Goal: Task Accomplishment & Management: Use online tool/utility

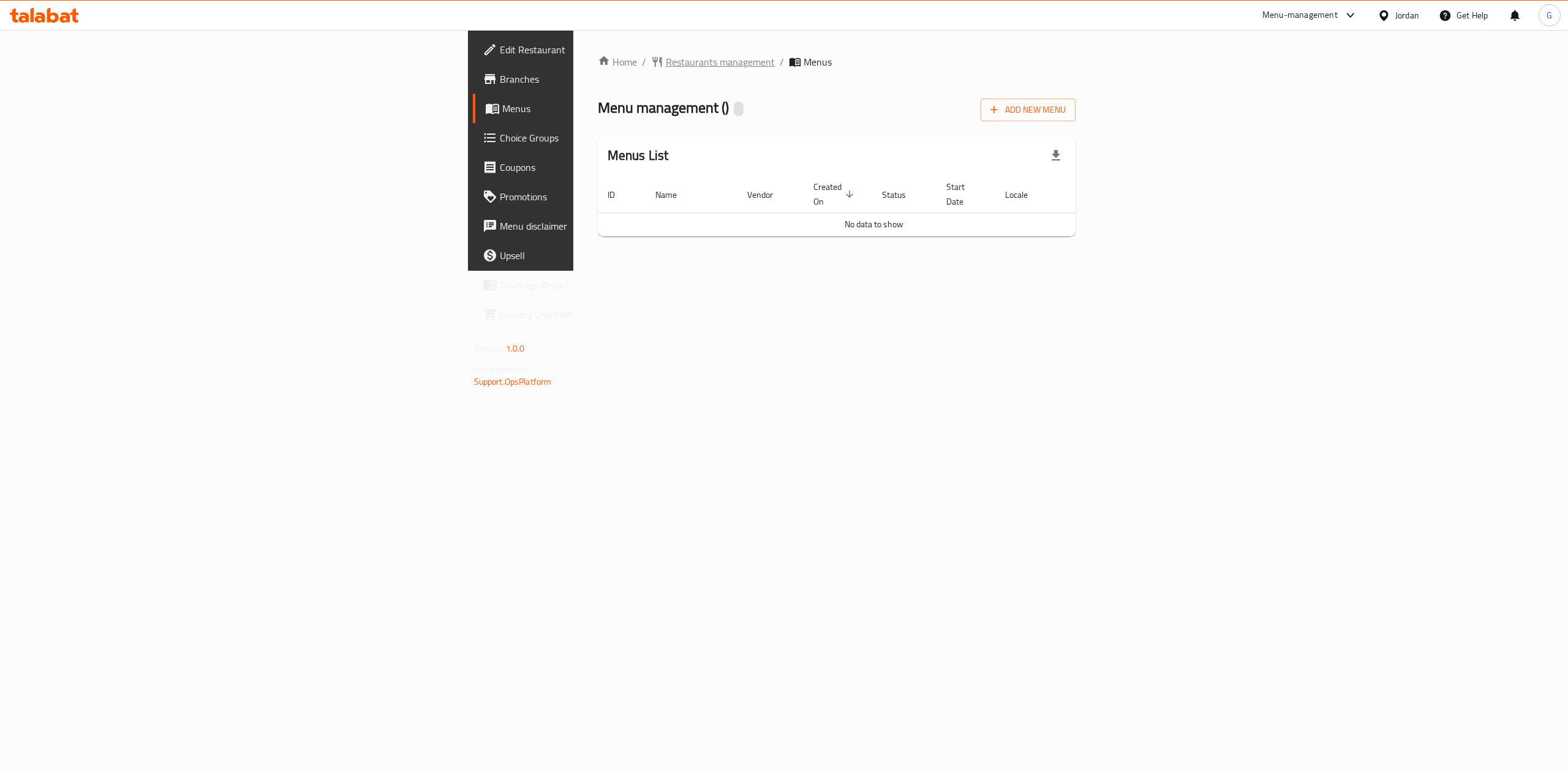
click at [666, 54] on span "Restaurants management" at bounding box center [720, 61] width 109 height 15
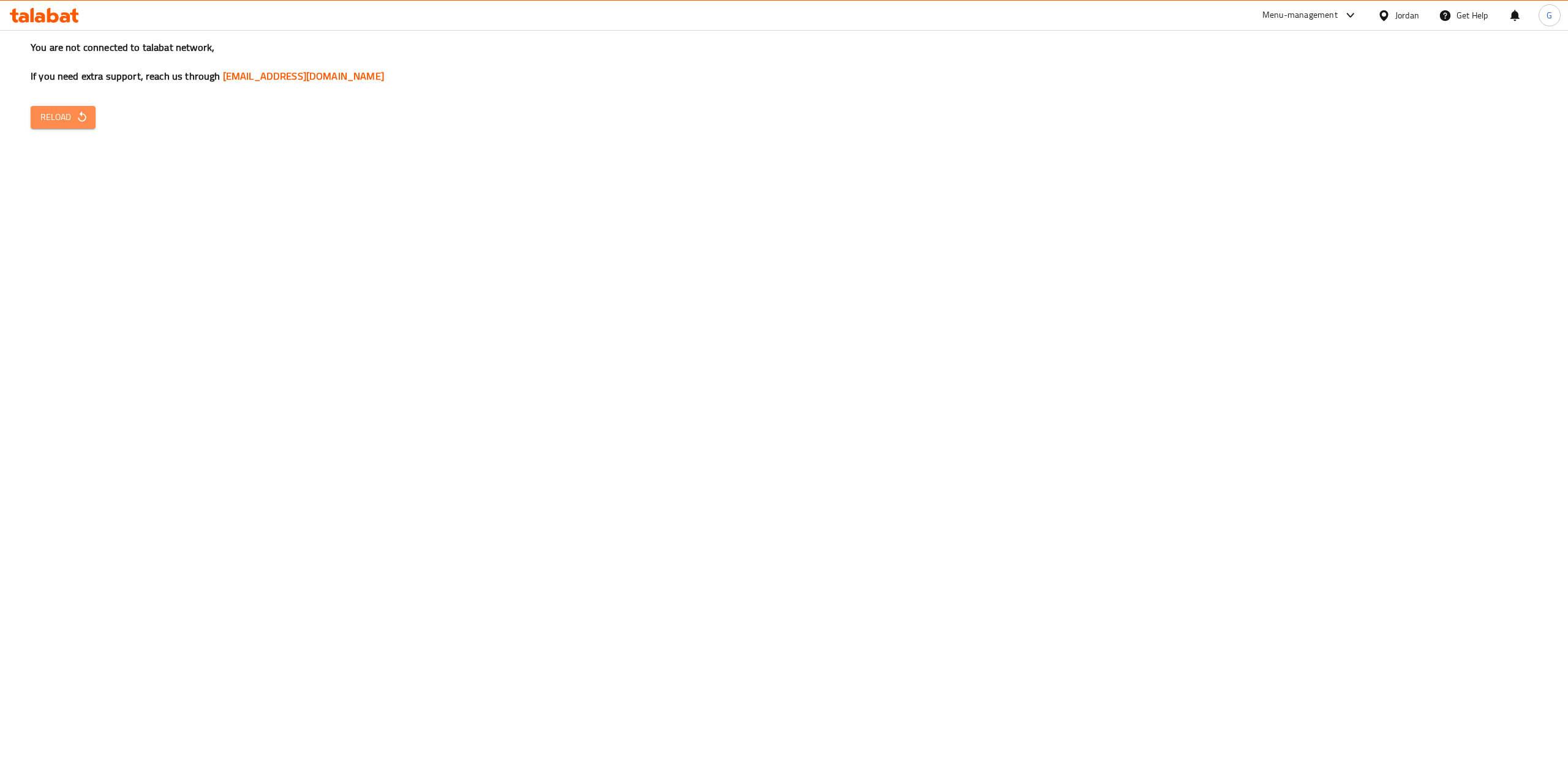
click at [74, 119] on span "Reload" at bounding box center [63, 117] width 45 height 15
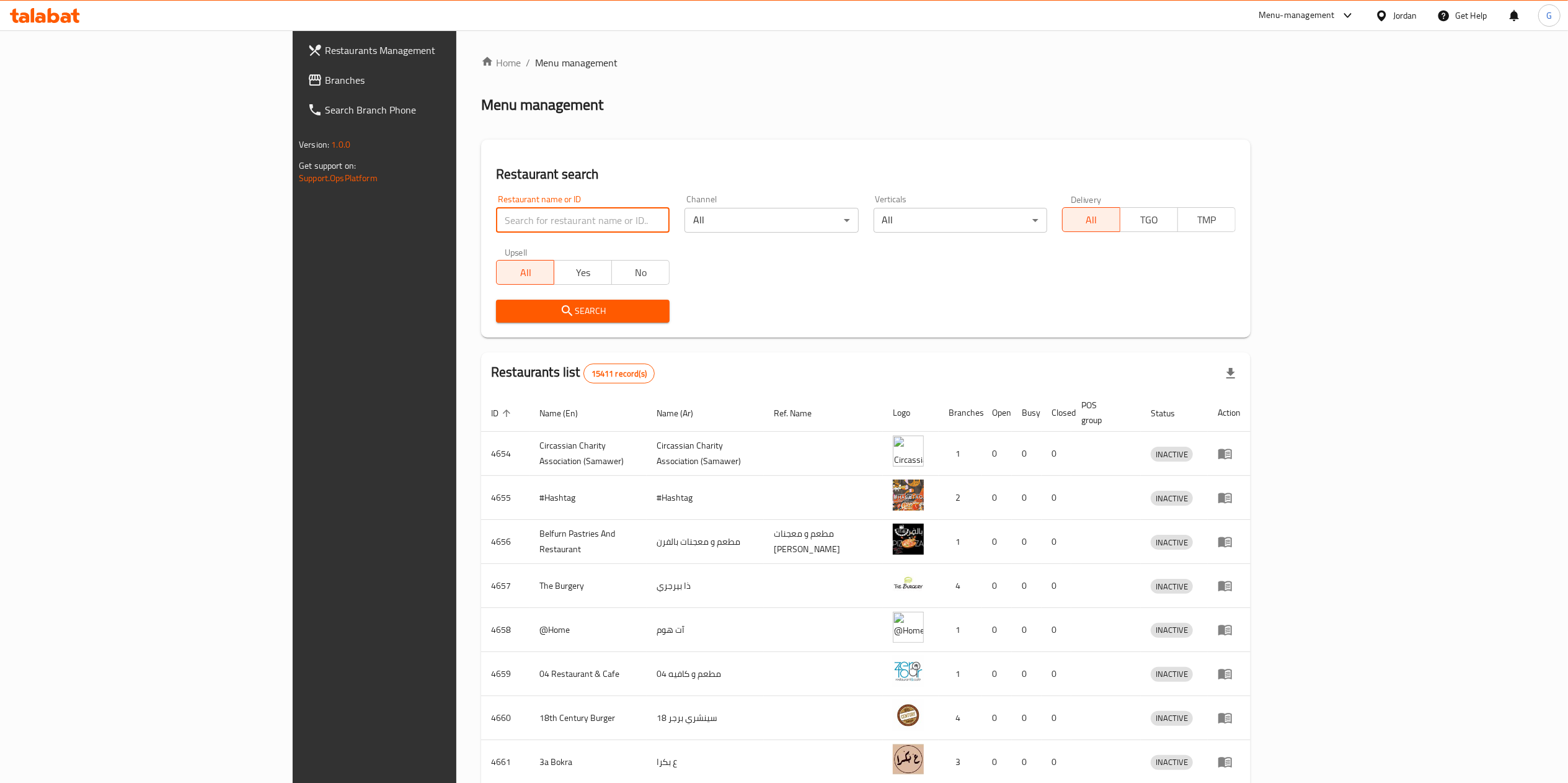
click at [522, 216] on input "search" at bounding box center [582, 220] width 173 height 24
type input "الخاثر"
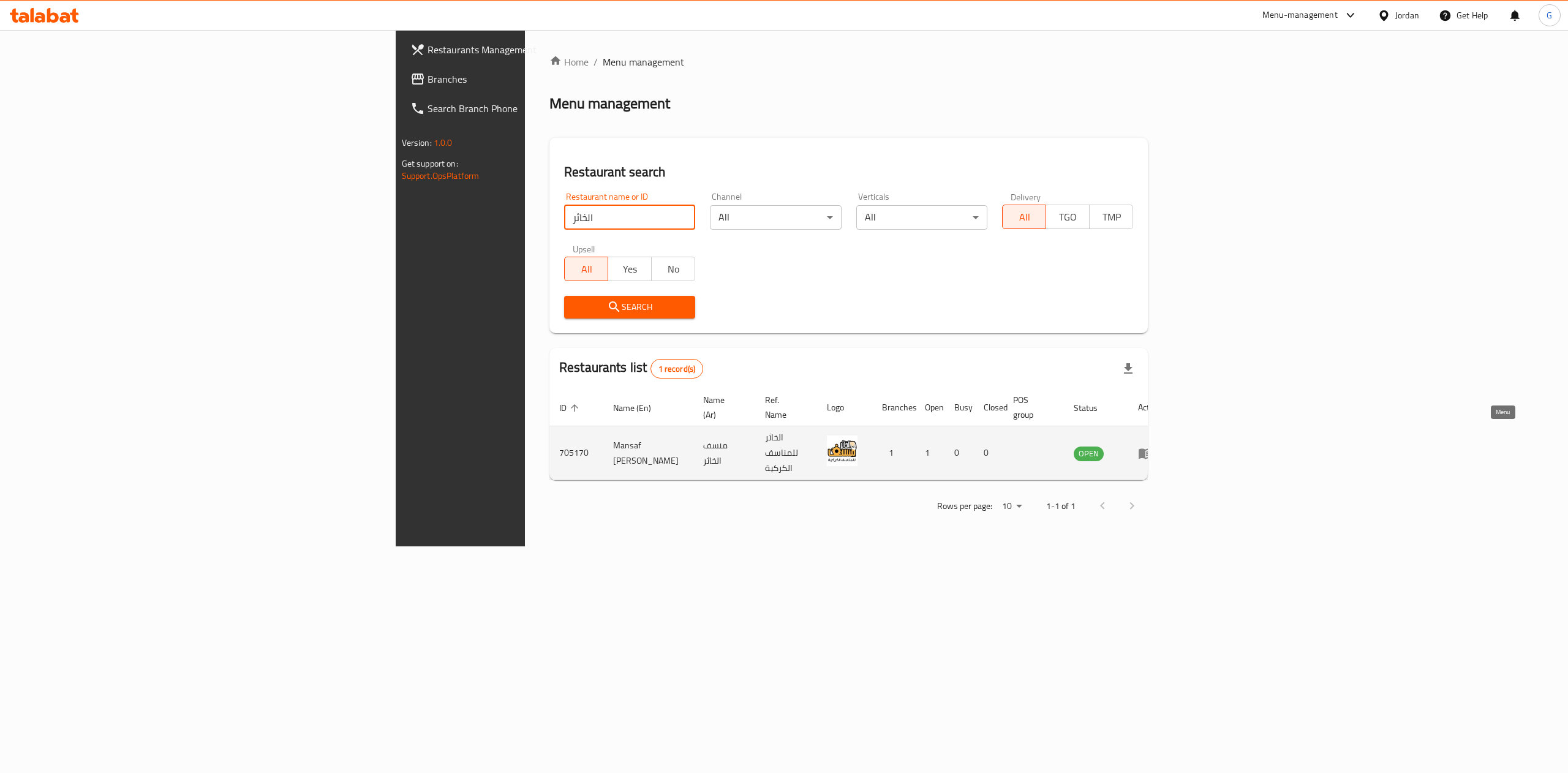
click at [1152, 448] on icon "enhanced table" at bounding box center [1145, 453] width 14 height 11
